Goal: Transaction & Acquisition: Purchase product/service

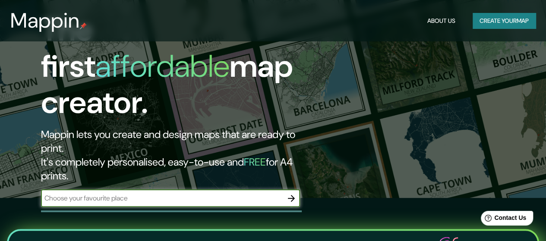
click at [152, 193] on input "text" at bounding box center [162, 198] width 242 height 10
click at [253, 193] on input "text" at bounding box center [162, 198] width 242 height 10
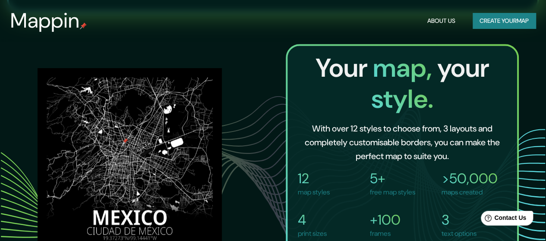
type input "CASMA"
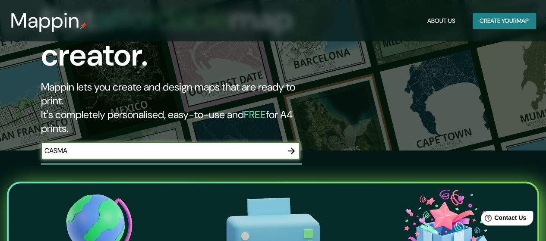
scroll to position [129, 0]
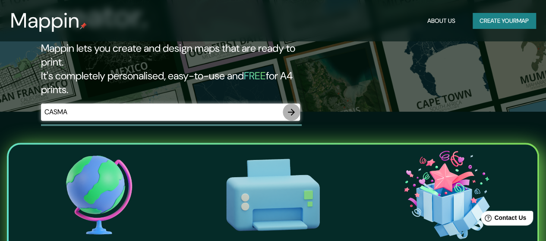
click at [291, 104] on button "button" at bounding box center [291, 112] width 17 height 17
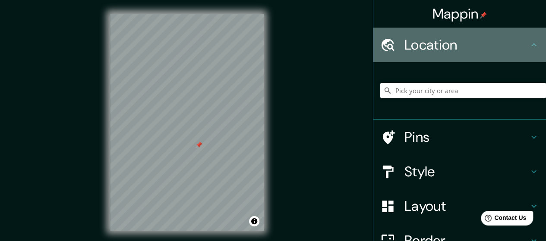
click at [481, 43] on h4 "Location" at bounding box center [466, 44] width 124 height 17
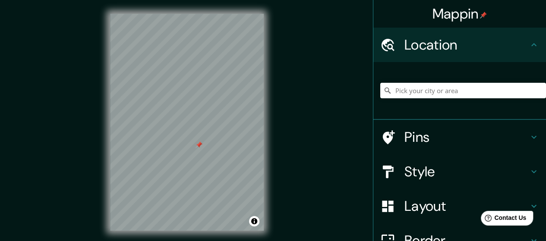
click at [521, 45] on h4 "Location" at bounding box center [466, 44] width 124 height 17
click at [413, 89] on input "Pick your city or area" at bounding box center [463, 91] width 166 height 16
type input "C"
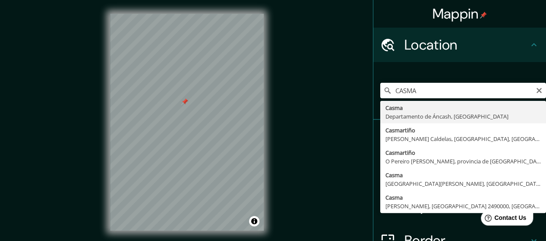
type input "Casma, [GEOGRAPHIC_DATA], [GEOGRAPHIC_DATA]"
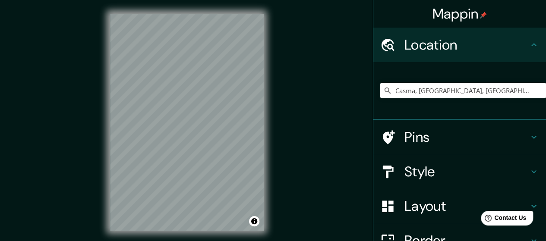
click at [292, 103] on div "Mappin Location [GEOGRAPHIC_DATA], [GEOGRAPHIC_DATA], [GEOGRAPHIC_DATA] Pins St…" at bounding box center [273, 129] width 546 height 259
click at [514, 175] on h4 "Style" at bounding box center [466, 171] width 124 height 17
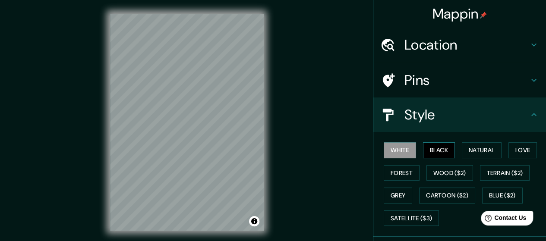
click at [435, 147] on button "Black" at bounding box center [439, 150] width 32 height 16
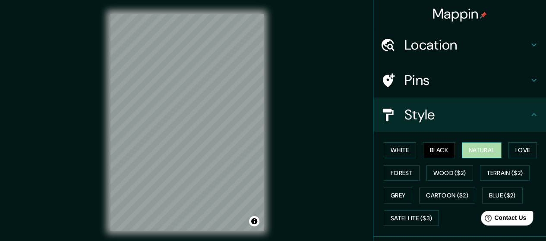
click at [485, 148] on button "Natural" at bounding box center [482, 150] width 40 height 16
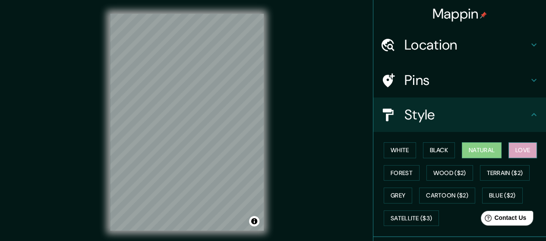
click at [518, 148] on button "Love" at bounding box center [522, 150] width 28 height 16
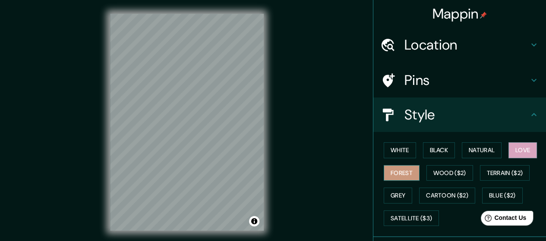
click at [398, 172] on button "Forest" at bounding box center [402, 173] width 36 height 16
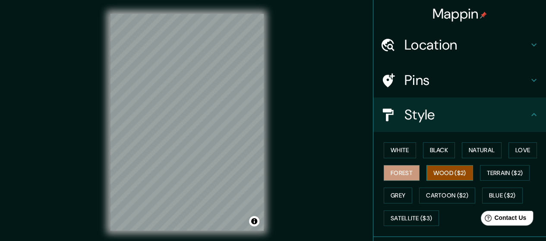
click at [447, 176] on button "Wood ($2)" at bounding box center [449, 173] width 47 height 16
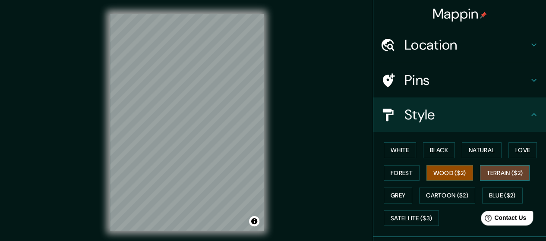
click at [487, 176] on button "Terrain ($2)" at bounding box center [505, 173] width 50 height 16
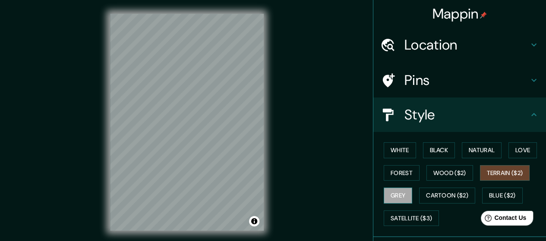
click at [386, 195] on button "Grey" at bounding box center [398, 196] width 28 height 16
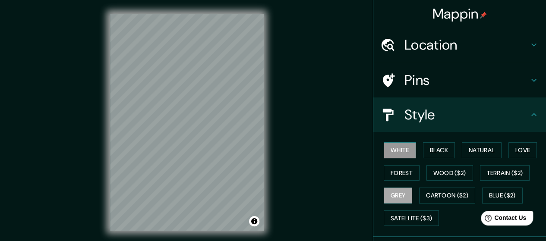
click at [393, 154] on button "White" at bounding box center [400, 150] width 32 height 16
click at [435, 152] on button "Black" at bounding box center [439, 150] width 32 height 16
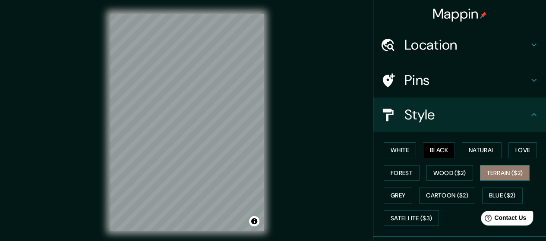
click at [498, 170] on button "Terrain ($2)" at bounding box center [505, 173] width 50 height 16
click at [441, 150] on button "Black" at bounding box center [439, 150] width 32 height 16
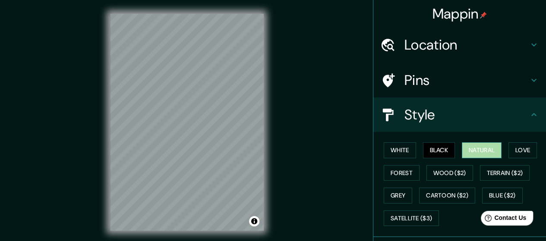
click at [462, 148] on button "Natural" at bounding box center [482, 150] width 40 height 16
click at [115, 4] on div "© Mapbox © OpenStreetMap Improve this map" at bounding box center [186, 122] width 181 height 245
click at [446, 147] on button "Black" at bounding box center [439, 150] width 32 height 16
click at [443, 147] on button "Black" at bounding box center [439, 150] width 32 height 16
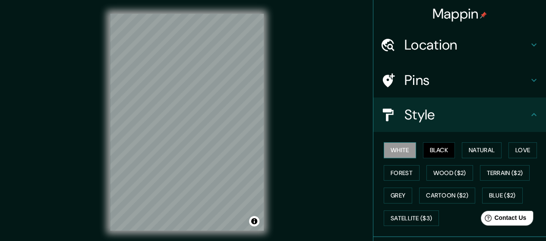
click at [388, 148] on button "White" at bounding box center [400, 150] width 32 height 16
click at [518, 112] on h4 "Style" at bounding box center [466, 114] width 124 height 17
click at [531, 114] on icon at bounding box center [533, 114] width 5 height 3
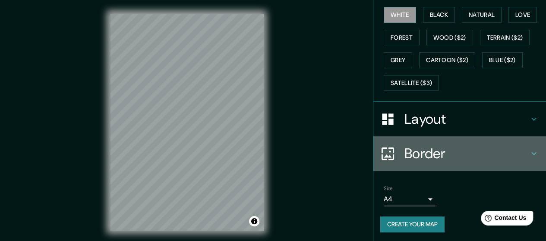
click at [486, 139] on div "Border" at bounding box center [459, 153] width 173 height 35
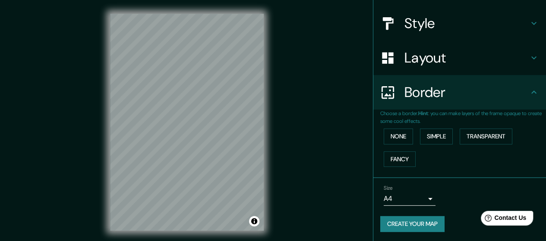
click at [462, 68] on div "Layout" at bounding box center [459, 58] width 173 height 35
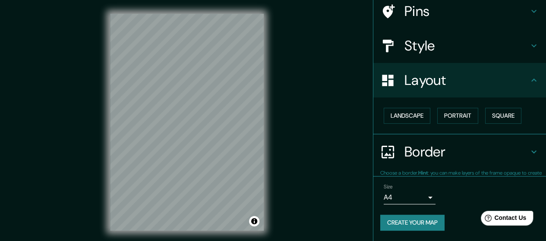
scroll to position [68, 0]
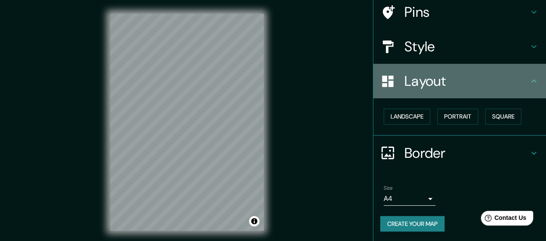
click at [453, 87] on h4 "Layout" at bounding box center [466, 81] width 124 height 17
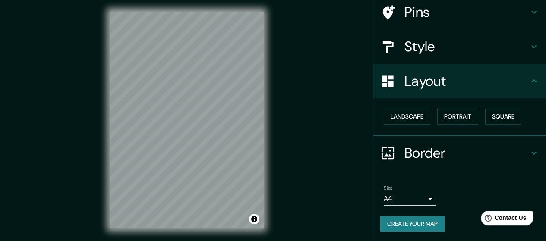
scroll to position [17, 0]
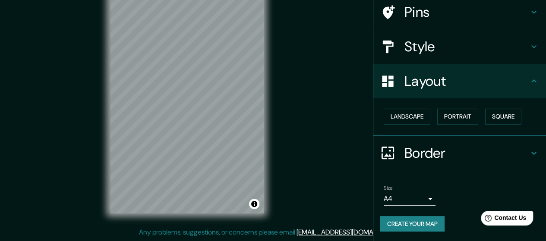
click at [414, 198] on body "Mappin Location [GEOGRAPHIC_DATA], [GEOGRAPHIC_DATA], [GEOGRAPHIC_DATA] Pins St…" at bounding box center [273, 103] width 546 height 241
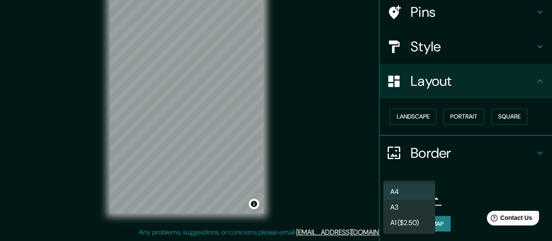
click at [414, 210] on li "A3" at bounding box center [410, 208] width 52 height 16
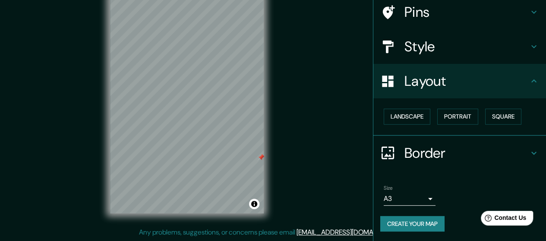
click at [259, 158] on div at bounding box center [261, 157] width 7 height 7
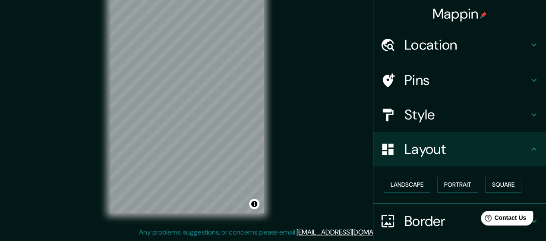
scroll to position [68, 0]
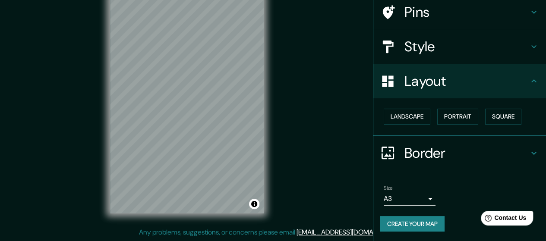
click at [421, 195] on body "Mappin Location Casma, Departamento de Áncash, Perú Pins Style Layout Landscape…" at bounding box center [273, 103] width 546 height 241
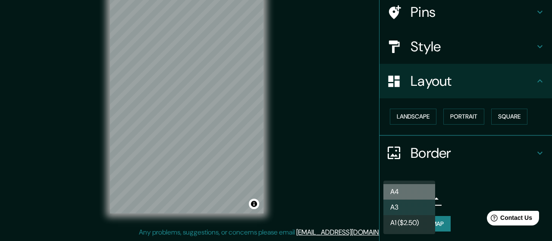
click at [417, 193] on li "A4" at bounding box center [410, 192] width 52 height 16
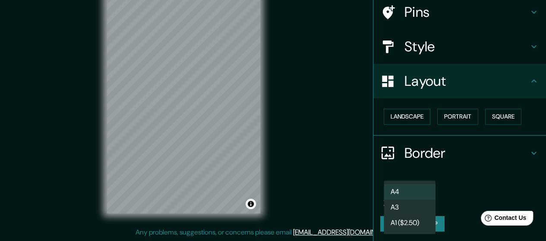
click at [420, 198] on body "Mappin Location Casma, Departamento de Áncash, Perú Pins Style Layout Landscape…" at bounding box center [273, 103] width 546 height 241
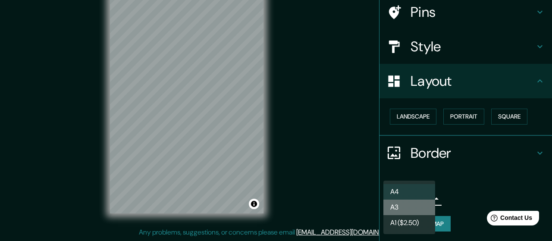
click at [423, 206] on li "A3" at bounding box center [410, 208] width 52 height 16
type input "a4"
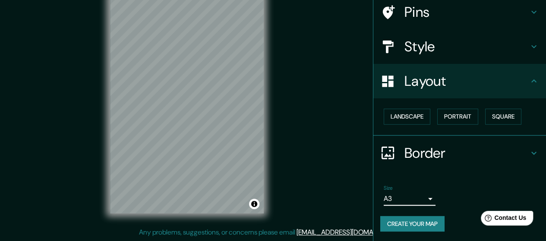
click at [421, 196] on body "Mappin Location Casma, Departamento de Áncash, Perú Pins Style Layout Landscape…" at bounding box center [273, 103] width 546 height 241
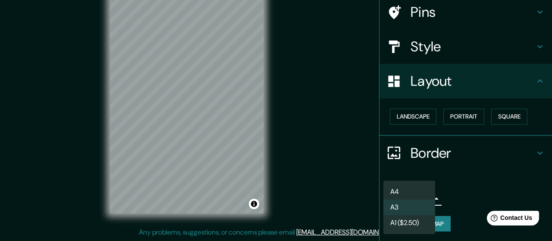
click at [445, 196] on div at bounding box center [276, 120] width 552 height 241
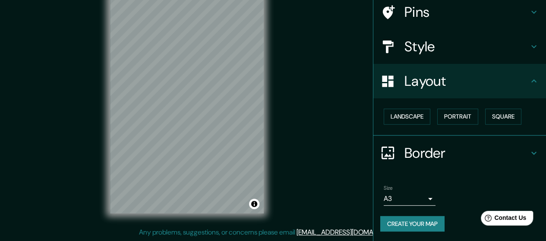
drag, startPoint x: 304, startPoint y: 117, endPoint x: 312, endPoint y: 141, distance: 24.4
click at [312, 141] on div "Mappin Location Casma, Departamento de Áncash, Perú Pins Style Layout Landscape…" at bounding box center [273, 112] width 546 height 259
click at [310, 118] on div "Mappin Location Casma, Departamento de Áncash, Perú Pins Style Layout Landscape…" at bounding box center [273, 112] width 546 height 259
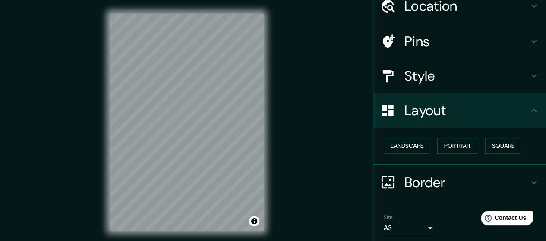
scroll to position [25, 0]
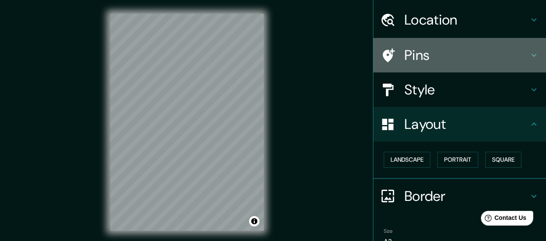
click at [490, 54] on h4 "Pins" at bounding box center [466, 55] width 124 height 17
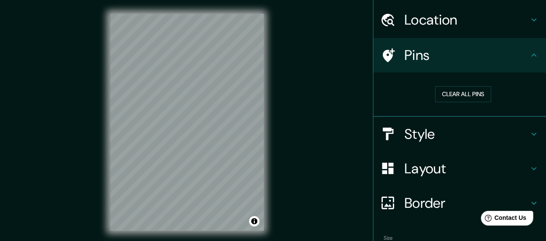
click at [510, 25] on h4 "Location" at bounding box center [466, 19] width 124 height 17
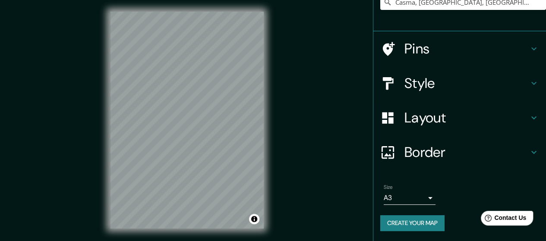
scroll to position [17, 0]
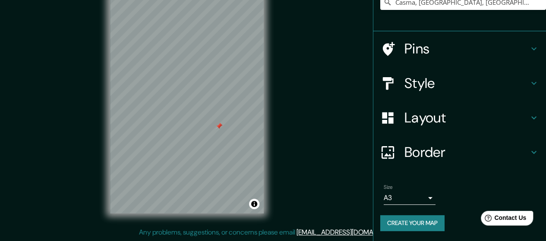
drag, startPoint x: 239, startPoint y: 155, endPoint x: 278, endPoint y: 146, distance: 40.2
click at [278, 146] on div "Mappin Location Casma, Departamento de Áncash, Perú Pins Style Layout Border Ch…" at bounding box center [273, 112] width 546 height 259
drag, startPoint x: 236, startPoint y: 138, endPoint x: 268, endPoint y: 203, distance: 73.0
click at [268, 203] on div "© Mapbox © OpenStreetMap Improve this map" at bounding box center [186, 105] width 181 height 245
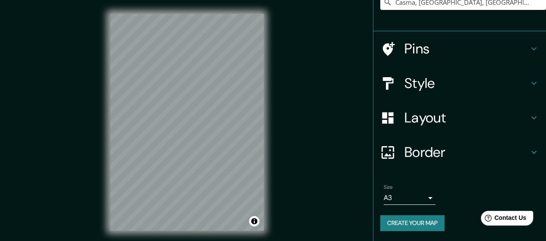
scroll to position [0, 0]
click at [396, 220] on button "Create your map" at bounding box center [412, 223] width 64 height 16
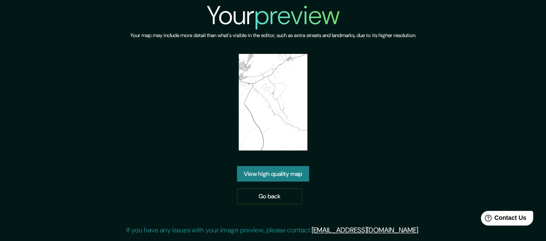
click at [409, 38] on h6 "Your map may include more detail than what's visible in the editor, such as ext…" at bounding box center [273, 35] width 286 height 9
click at [403, 38] on h6 "Your map may include more detail than what's visible in the editor, such as ext…" at bounding box center [273, 35] width 286 height 9
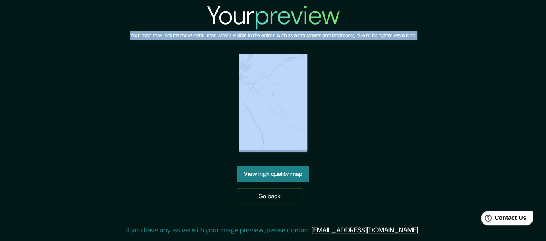
click at [403, 38] on h6 "Your map may include more detail than what's visible in the editor, such as ext…" at bounding box center [273, 35] width 286 height 9
click at [399, 90] on div "Your preview Your map may include more detail than what's visible in the editor…" at bounding box center [272, 121] width 293 height 243
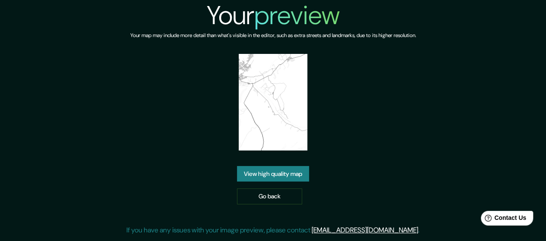
click at [306, 171] on link "View high quality map" at bounding box center [273, 174] width 72 height 16
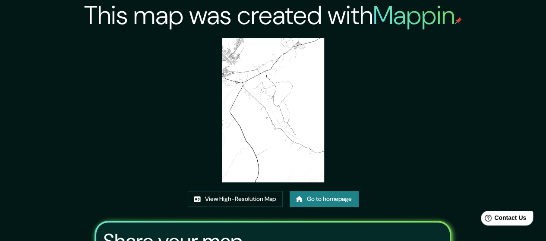
click at [290, 108] on img at bounding box center [273, 110] width 102 height 145
click at [270, 202] on link "View High-Resolution Map" at bounding box center [235, 199] width 95 height 16
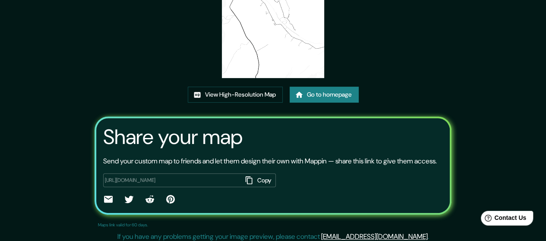
scroll to position [119, 0]
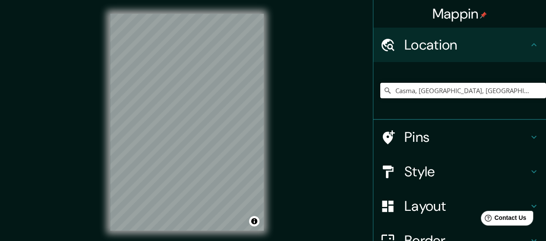
click at [412, 89] on input "Casma, [GEOGRAPHIC_DATA], [GEOGRAPHIC_DATA]" at bounding box center [463, 91] width 166 height 16
click at [521, 90] on input "Casma, [GEOGRAPHIC_DATA], [GEOGRAPHIC_DATA]" at bounding box center [463, 91] width 166 height 16
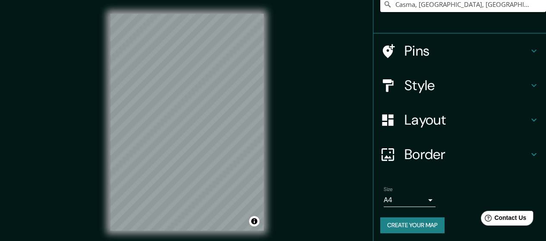
scroll to position [88, 0]
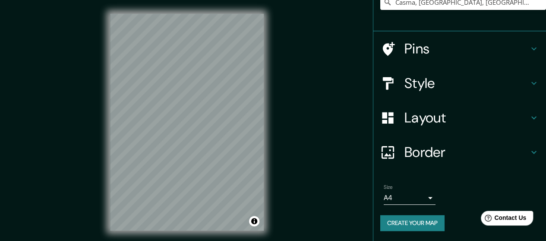
click at [440, 153] on h4 "Border" at bounding box center [466, 152] width 124 height 17
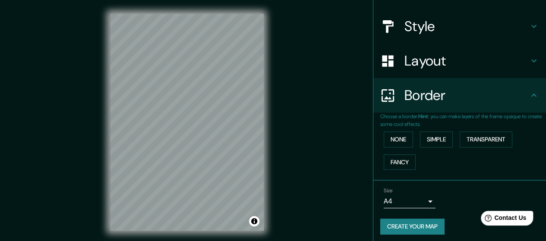
scroll to position [75, 0]
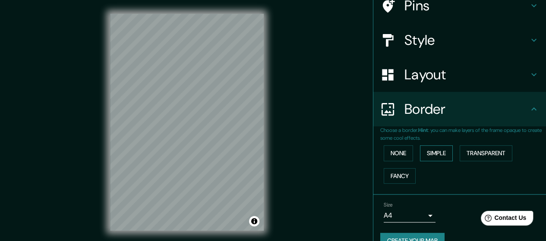
click at [436, 158] on button "Simple" at bounding box center [436, 153] width 33 height 16
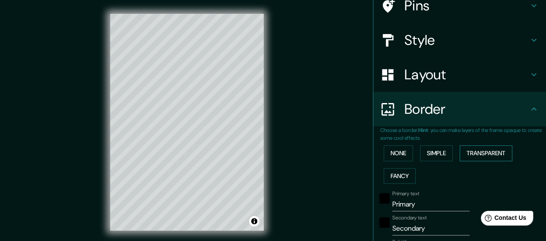
click at [479, 156] on button "Transparent" at bounding box center [486, 153] width 53 height 16
click at [384, 151] on button "None" at bounding box center [398, 153] width 29 height 16
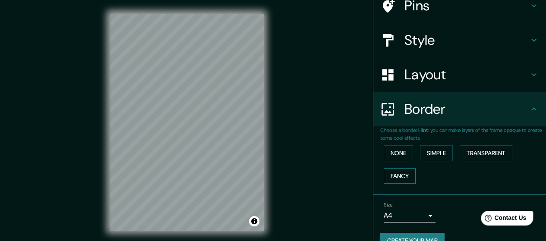
click at [387, 176] on button "Fancy" at bounding box center [400, 176] width 32 height 16
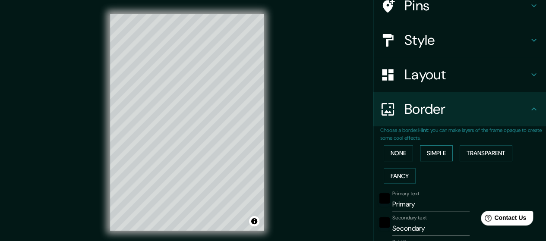
click at [421, 155] on button "Simple" at bounding box center [436, 153] width 33 height 16
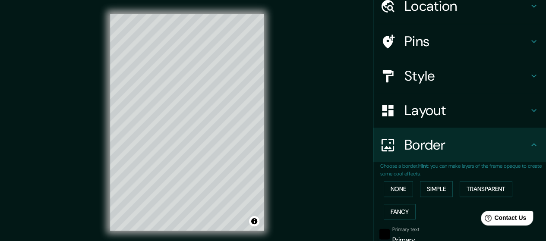
scroll to position [32, 0]
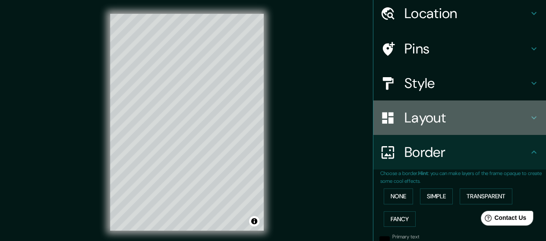
click at [488, 126] on div "Layout" at bounding box center [459, 118] width 173 height 35
type input "142"
type input "28"
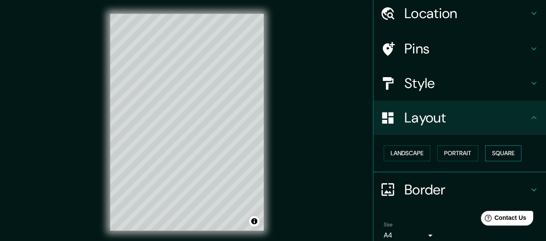
click at [487, 149] on button "Square" at bounding box center [503, 153] width 36 height 16
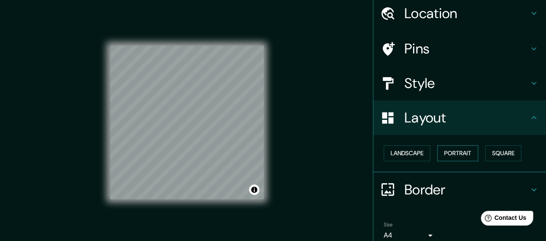
click at [457, 151] on button "Portrait" at bounding box center [457, 153] width 41 height 16
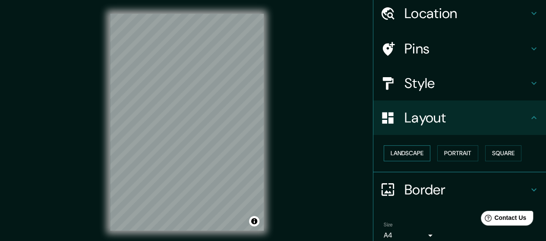
click at [386, 150] on button "Landscape" at bounding box center [407, 153] width 47 height 16
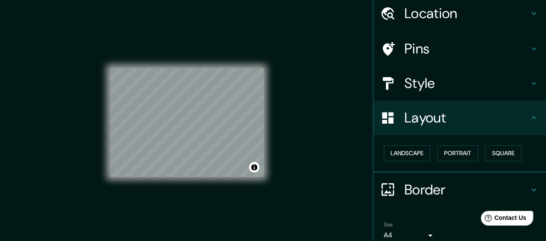
click at [474, 87] on h4 "Style" at bounding box center [466, 83] width 124 height 17
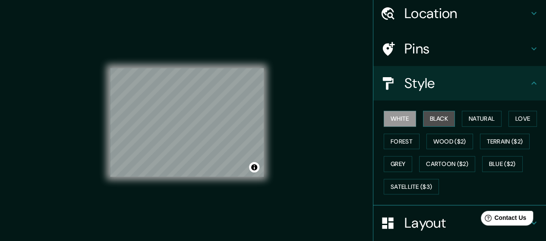
click at [439, 115] on button "Black" at bounding box center [439, 119] width 32 height 16
click at [423, 116] on button "Black" at bounding box center [439, 119] width 32 height 16
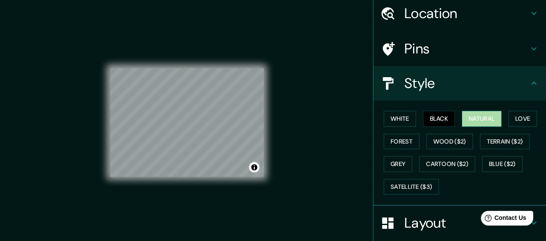
click at [467, 116] on button "Natural" at bounding box center [482, 119] width 40 height 16
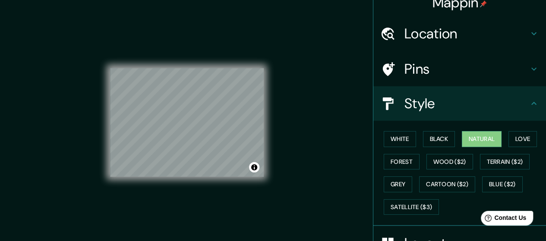
scroll to position [0, 0]
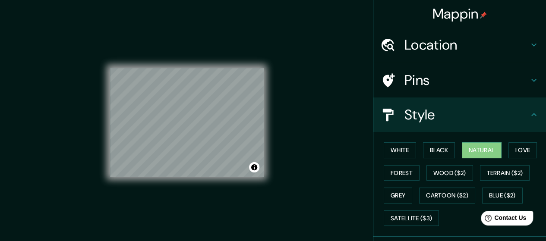
click at [429, 56] on div "Location" at bounding box center [459, 45] width 173 height 35
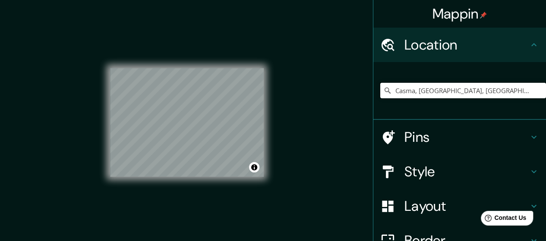
click at [435, 94] on input "Casma, [GEOGRAPHIC_DATA], [GEOGRAPHIC_DATA]" at bounding box center [463, 91] width 166 height 16
drag, startPoint x: 509, startPoint y: 94, endPoint x: 322, endPoint y: 95, distance: 187.3
click at [322, 95] on div "Mappin Location [GEOGRAPHIC_DATA], [GEOGRAPHIC_DATA], [GEOGRAPHIC_DATA] Pins St…" at bounding box center [273, 129] width 546 height 259
click at [523, 91] on input "Casma, [GEOGRAPHIC_DATA], [GEOGRAPHIC_DATA]" at bounding box center [463, 91] width 166 height 16
drag, startPoint x: 506, startPoint y: 94, endPoint x: 297, endPoint y: 107, distance: 209.8
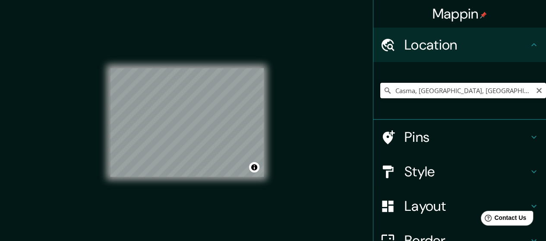
click at [297, 107] on div "Mappin Location [GEOGRAPHIC_DATA], [GEOGRAPHIC_DATA], [GEOGRAPHIC_DATA] Pins St…" at bounding box center [273, 129] width 546 height 259
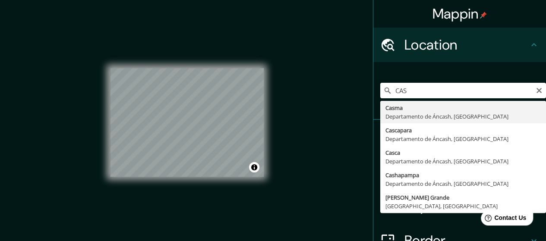
type input "Casma, [GEOGRAPHIC_DATA], [GEOGRAPHIC_DATA]"
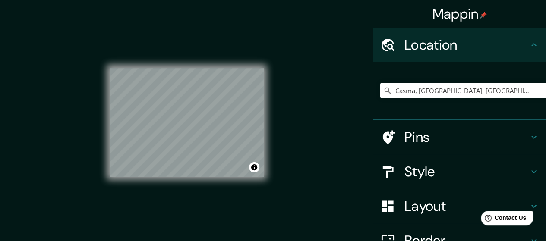
click at [200, 178] on div "© Mapbox © OpenStreetMap Improve this map" at bounding box center [187, 122] width 154 height 217
click at [208, 178] on div "© Mapbox © OpenStreetMap Improve this map" at bounding box center [187, 122] width 154 height 217
click at [197, 144] on div "© Mapbox © OpenStreetMap Improve this map" at bounding box center [187, 122] width 154 height 217
drag, startPoint x: 220, startPoint y: 186, endPoint x: 265, endPoint y: 124, distance: 76.7
click at [265, 124] on div "© Mapbox © OpenStreetMap Improve this map" at bounding box center [186, 122] width 181 height 245
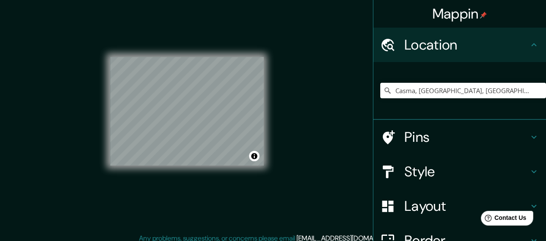
scroll to position [17, 0]
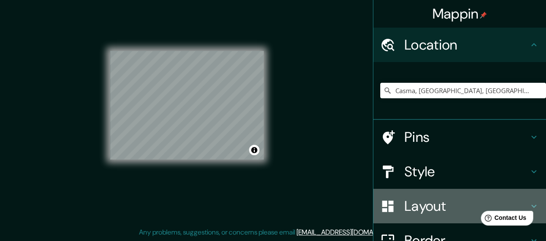
click at [404, 199] on h4 "Layout" at bounding box center [466, 206] width 124 height 17
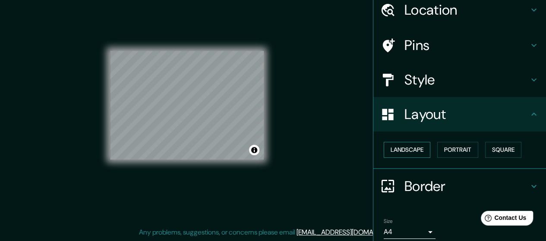
scroll to position [68, 0]
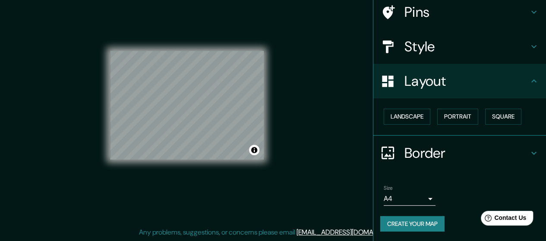
click at [410, 204] on body "Mappin Location [GEOGRAPHIC_DATA], [GEOGRAPHIC_DATA], [GEOGRAPHIC_DATA] Pins St…" at bounding box center [273, 103] width 546 height 241
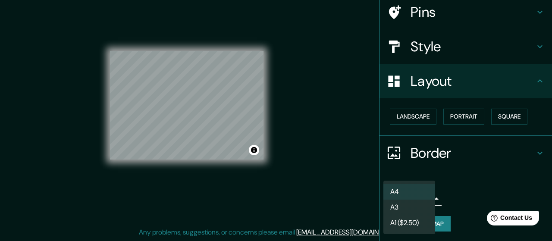
click at [413, 207] on li "A3" at bounding box center [410, 208] width 52 height 16
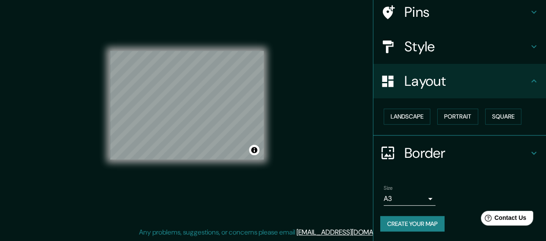
click at [248, 161] on div "© Mapbox © OpenStreetMap Improve this map" at bounding box center [187, 105] width 154 height 217
click at [508, 114] on button "Square" at bounding box center [503, 117] width 36 height 16
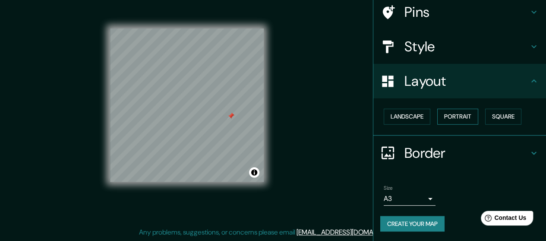
click at [465, 116] on button "Portrait" at bounding box center [457, 117] width 41 height 16
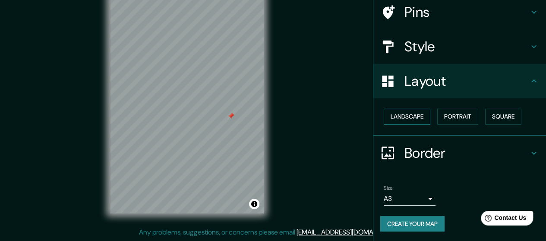
click at [423, 115] on button "Landscape" at bounding box center [407, 117] width 47 height 16
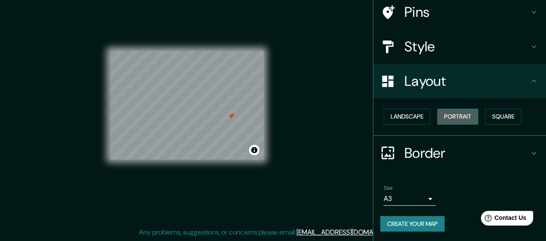
click at [451, 116] on button "Portrait" at bounding box center [457, 117] width 41 height 16
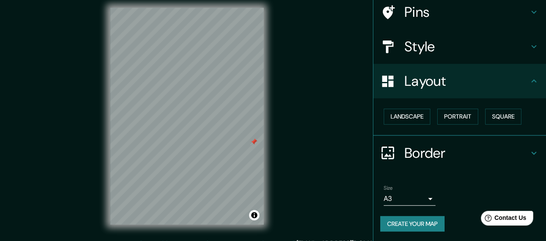
scroll to position [0, 0]
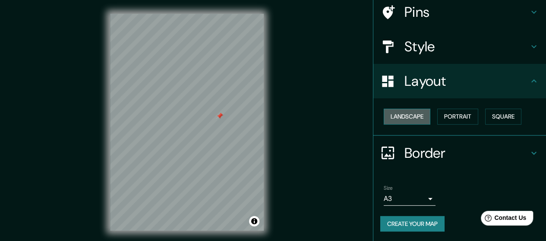
click at [397, 115] on button "Landscape" at bounding box center [407, 117] width 47 height 16
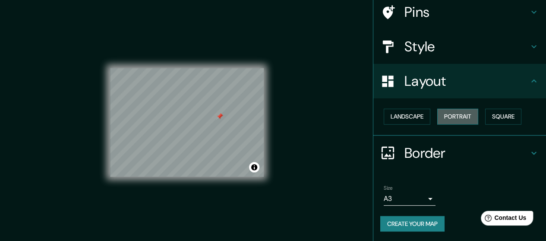
click at [442, 114] on button "Portrait" at bounding box center [457, 117] width 41 height 16
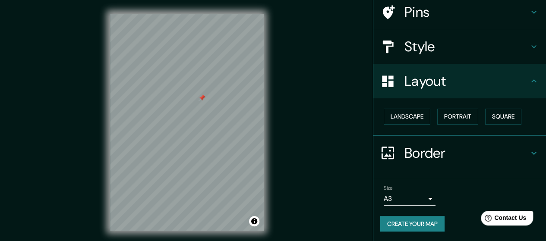
click at [445, 49] on h4 "Style" at bounding box center [466, 46] width 124 height 17
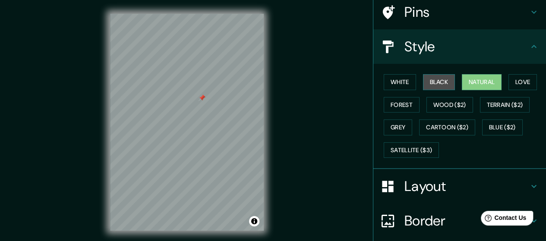
click at [426, 77] on button "Black" at bounding box center [439, 82] width 32 height 16
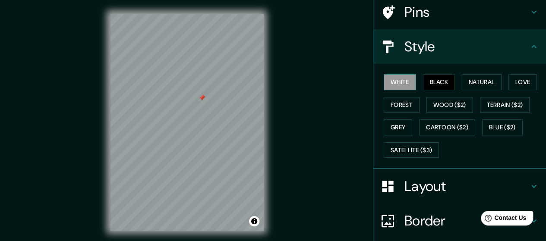
click at [394, 80] on button "White" at bounding box center [400, 82] width 32 height 16
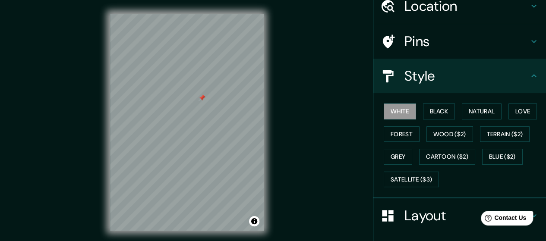
scroll to position [25, 0]
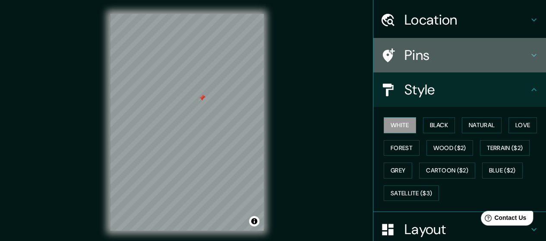
click at [433, 58] on h4 "Pins" at bounding box center [466, 55] width 124 height 17
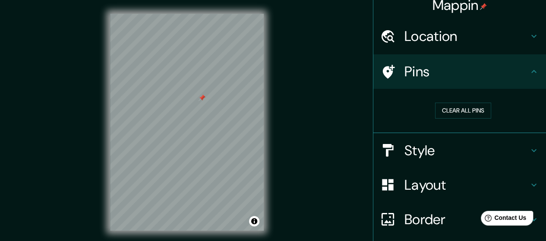
scroll to position [0, 0]
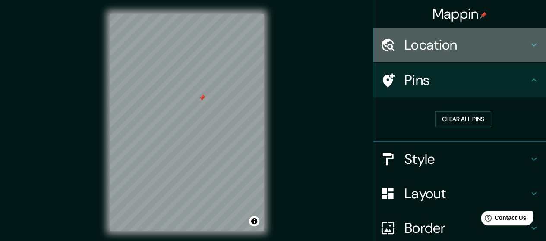
click at [497, 49] on h4 "Location" at bounding box center [466, 44] width 124 height 17
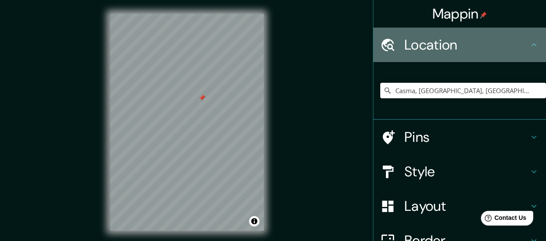
click at [497, 49] on h4 "Location" at bounding box center [466, 44] width 124 height 17
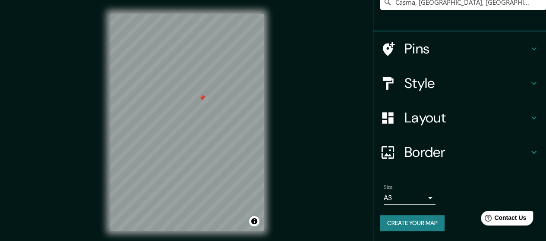
click at [451, 153] on h4 "Border" at bounding box center [466, 152] width 124 height 17
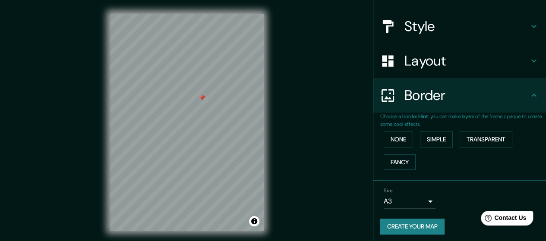
scroll to position [75, 0]
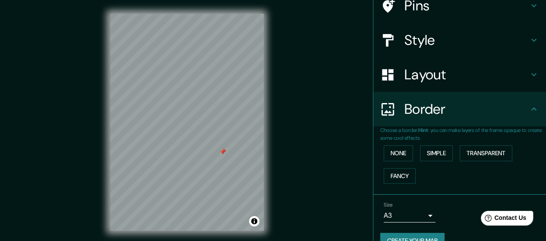
click at [430, 76] on h4 "Layout" at bounding box center [466, 74] width 124 height 17
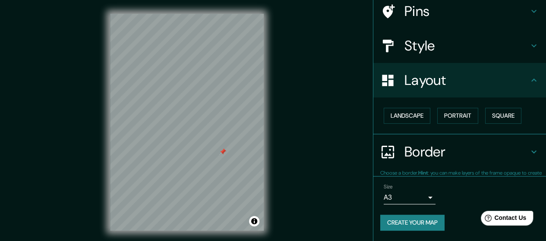
scroll to position [68, 0]
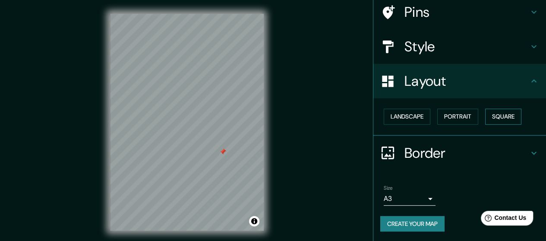
click at [493, 118] on button "Square" at bounding box center [503, 117] width 36 height 16
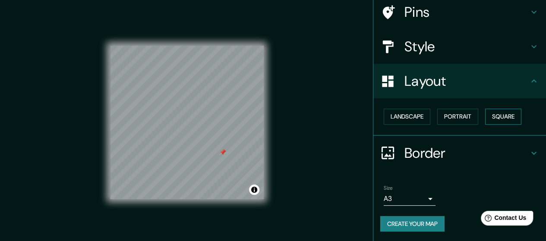
click at [493, 118] on button "Square" at bounding box center [503, 117] width 36 height 16
click at [440, 115] on button "Portrait" at bounding box center [457, 117] width 41 height 16
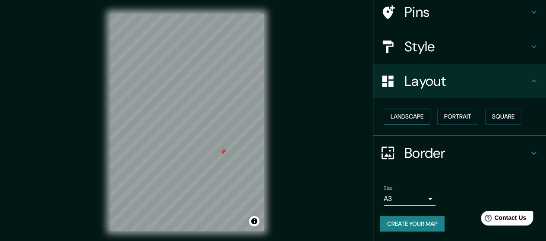
click at [393, 117] on button "Landscape" at bounding box center [407, 117] width 47 height 16
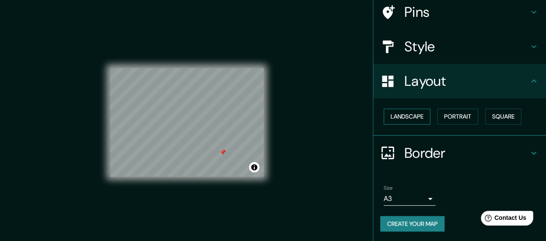
click at [393, 117] on button "Landscape" at bounding box center [407, 117] width 47 height 16
click at [500, 114] on button "Square" at bounding box center [503, 117] width 36 height 16
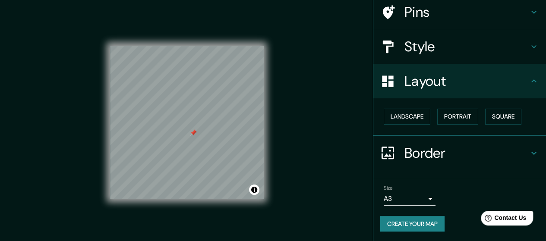
click at [406, 44] on h4 "Style" at bounding box center [466, 46] width 124 height 17
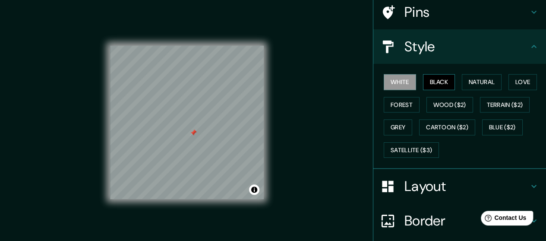
click at [437, 85] on button "Black" at bounding box center [439, 82] width 32 height 16
click at [477, 78] on button "Natural" at bounding box center [482, 82] width 40 height 16
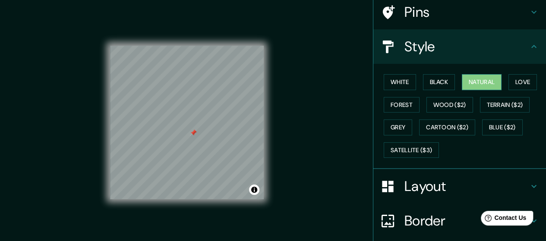
click at [476, 78] on button "Natural" at bounding box center [482, 82] width 40 height 16
click at [518, 76] on button "Love" at bounding box center [522, 82] width 28 height 16
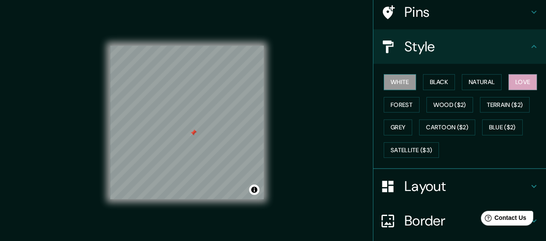
click at [391, 79] on button "White" at bounding box center [400, 82] width 32 height 16
click at [431, 79] on button "Black" at bounding box center [439, 82] width 32 height 16
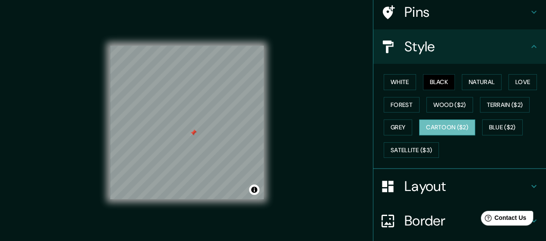
click at [431, 126] on button "Cartoon ($2)" at bounding box center [447, 128] width 56 height 16
click at [492, 124] on button "Blue ($2)" at bounding box center [502, 128] width 41 height 16
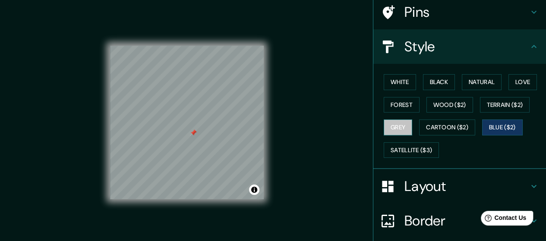
drag, startPoint x: 395, startPoint y: 124, endPoint x: 380, endPoint y: 120, distance: 15.1
click at [384, 120] on button "Grey" at bounding box center [398, 128] width 28 height 16
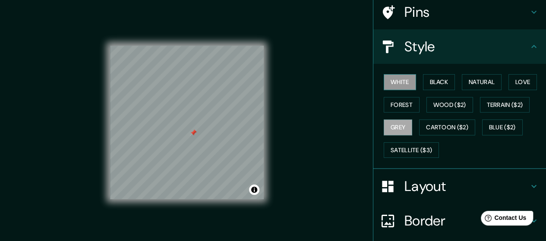
click at [391, 76] on button "White" at bounding box center [400, 82] width 32 height 16
click at [424, 78] on button "Black" at bounding box center [439, 82] width 32 height 16
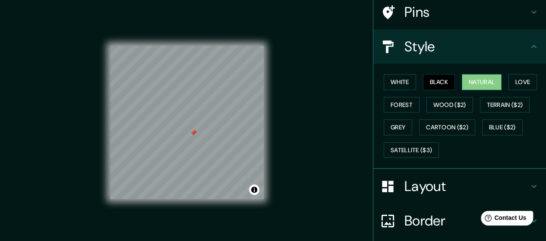
click at [476, 81] on button "Natural" at bounding box center [482, 82] width 40 height 16
click at [394, 78] on button "White" at bounding box center [400, 82] width 32 height 16
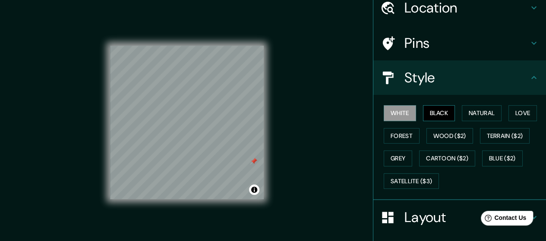
scroll to position [0, 0]
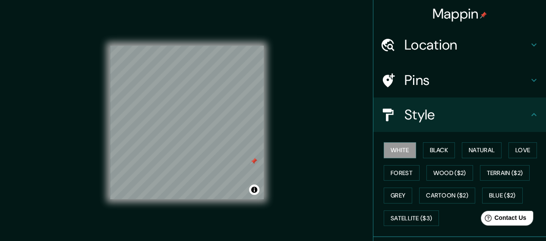
click at [427, 47] on h4 "Location" at bounding box center [466, 44] width 124 height 17
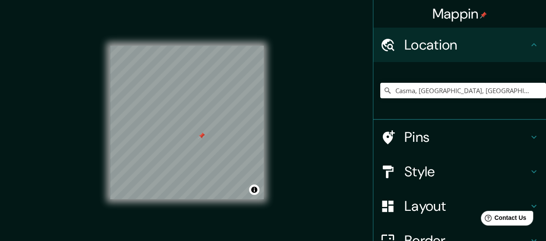
click at [449, 171] on h4 "Style" at bounding box center [466, 171] width 124 height 17
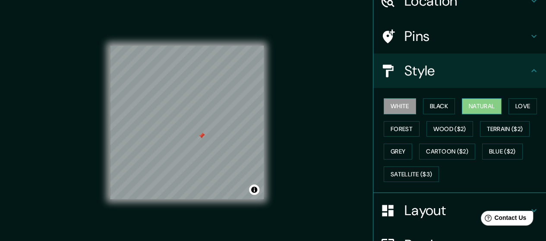
scroll to position [86, 0]
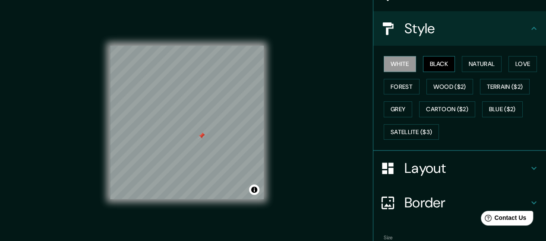
click at [429, 62] on button "Black" at bounding box center [439, 64] width 32 height 16
click at [470, 65] on button "Natural" at bounding box center [482, 64] width 40 height 16
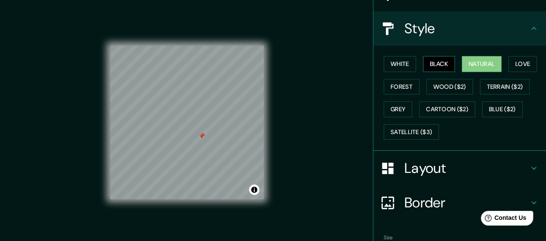
click at [437, 67] on button "Black" at bounding box center [439, 64] width 32 height 16
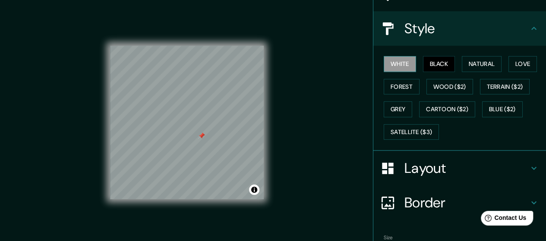
click at [399, 68] on button "White" at bounding box center [400, 64] width 32 height 16
click at [279, 170] on div "Mappin Location [GEOGRAPHIC_DATA], [GEOGRAPHIC_DATA], [GEOGRAPHIC_DATA] Pins St…" at bounding box center [273, 129] width 546 height 259
click at [423, 63] on button "Black" at bounding box center [439, 64] width 32 height 16
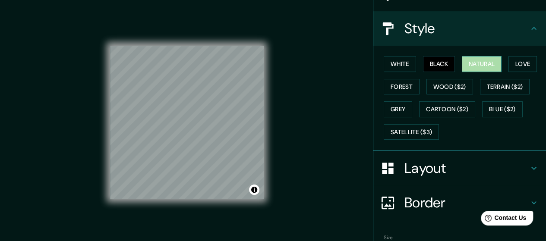
click at [477, 64] on button "Natural" at bounding box center [482, 64] width 40 height 16
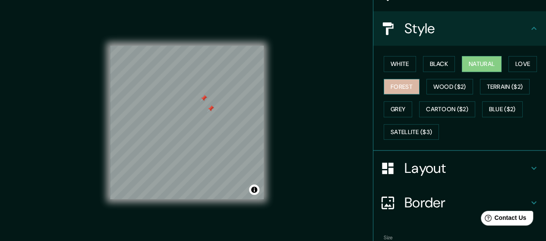
click at [396, 85] on button "Forest" at bounding box center [402, 87] width 36 height 16
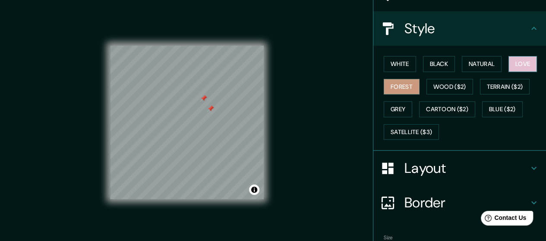
click at [521, 63] on button "Love" at bounding box center [522, 64] width 28 height 16
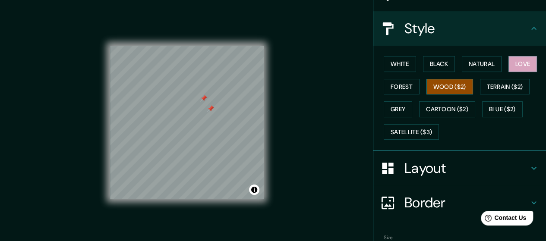
click at [443, 82] on button "Wood ($2)" at bounding box center [449, 87] width 47 height 16
click at [388, 109] on button "Grey" at bounding box center [398, 109] width 28 height 16
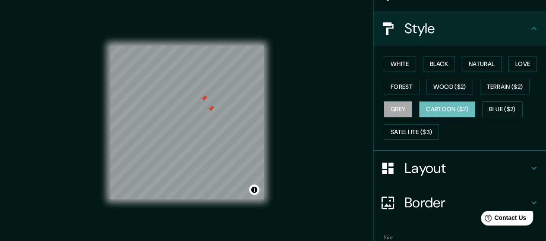
click at [431, 106] on button "Cartoon ($2)" at bounding box center [447, 109] width 56 height 16
click at [503, 108] on button "Blue ($2)" at bounding box center [502, 109] width 41 height 16
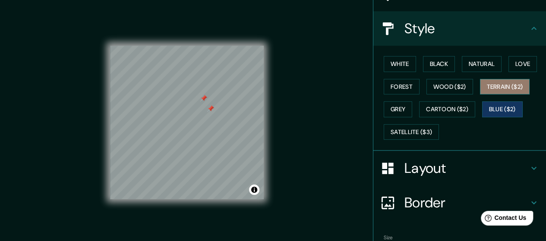
click at [503, 87] on button "Terrain ($2)" at bounding box center [505, 87] width 50 height 16
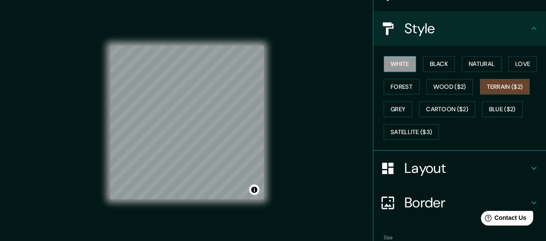
click at [394, 65] on button "White" at bounding box center [400, 64] width 32 height 16
